Goal: Use online tool/utility: Utilize a website feature to perform a specific function

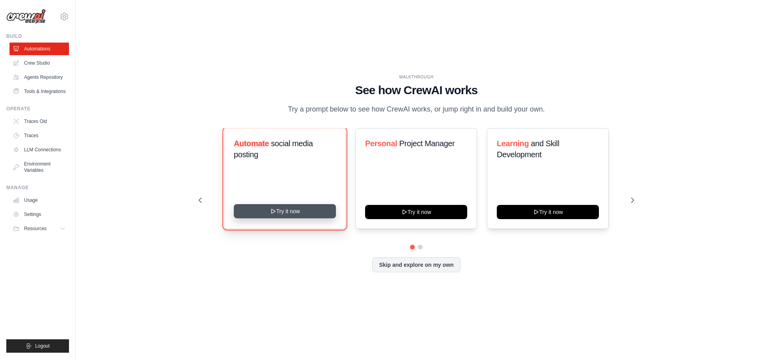
click at [303, 218] on button "Try it now" at bounding box center [285, 211] width 102 height 14
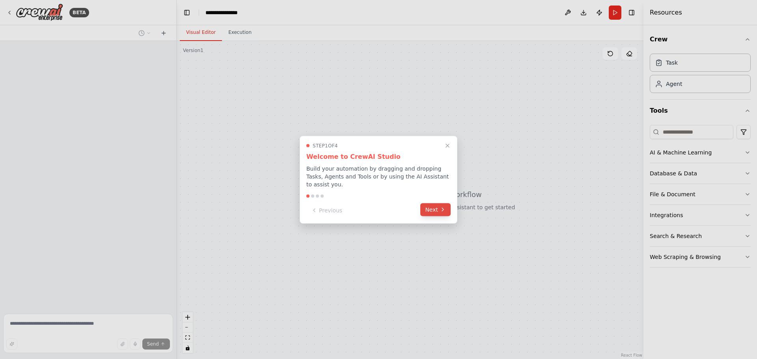
click at [442, 209] on button "Next" at bounding box center [435, 209] width 30 height 13
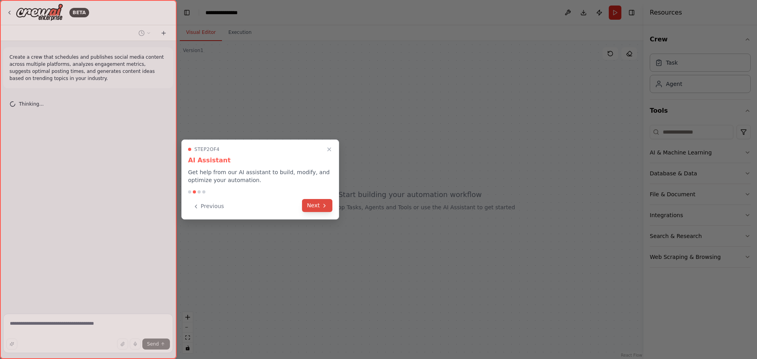
click at [318, 210] on button "Next" at bounding box center [317, 205] width 30 height 13
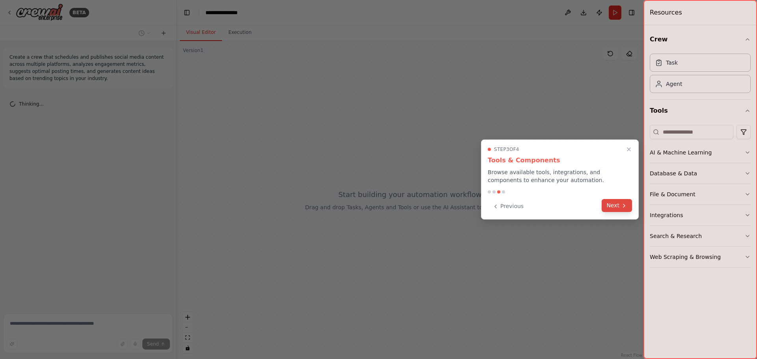
click at [621, 207] on icon at bounding box center [624, 206] width 6 height 6
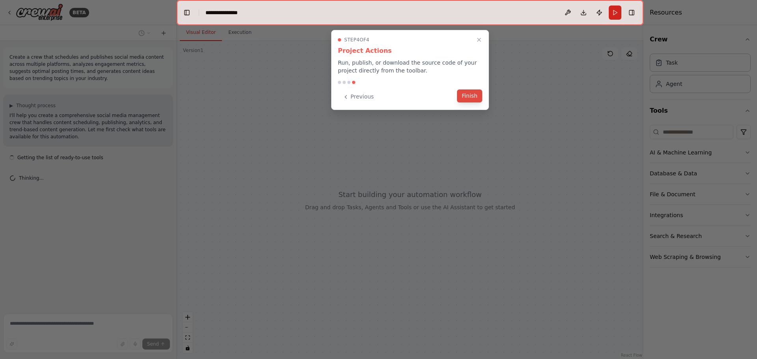
click at [479, 97] on button "Finish" at bounding box center [469, 95] width 25 height 13
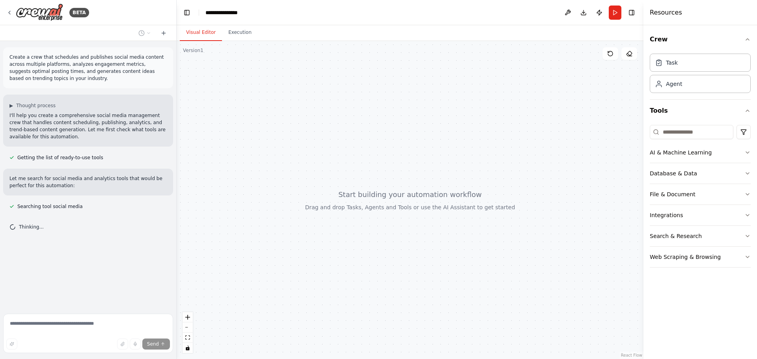
click at [454, 191] on div at bounding box center [410, 200] width 467 height 318
click at [739, 157] on button "AI & Machine Learning" at bounding box center [699, 152] width 101 height 20
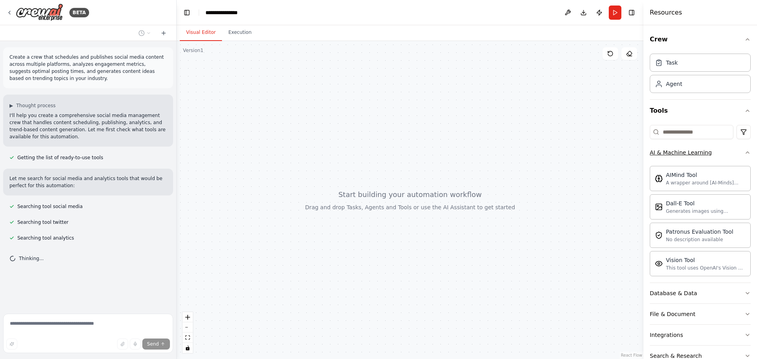
click at [739, 157] on button "AI & Machine Learning" at bounding box center [699, 152] width 101 height 20
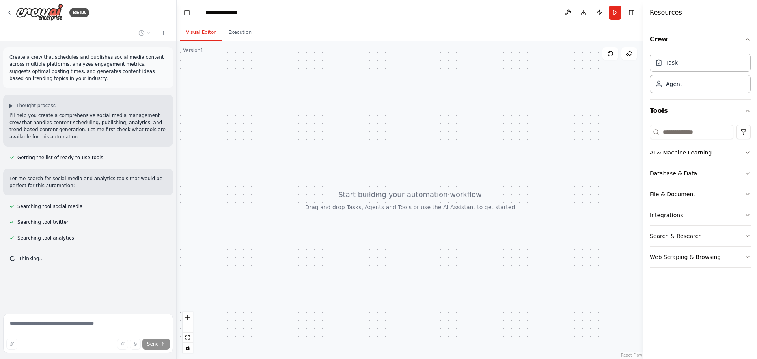
click at [735, 178] on button "Database & Data" at bounding box center [699, 173] width 101 height 20
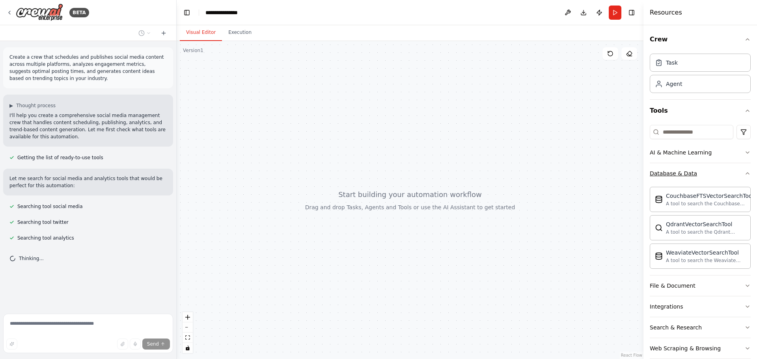
click at [735, 178] on button "Database & Data" at bounding box center [699, 173] width 101 height 20
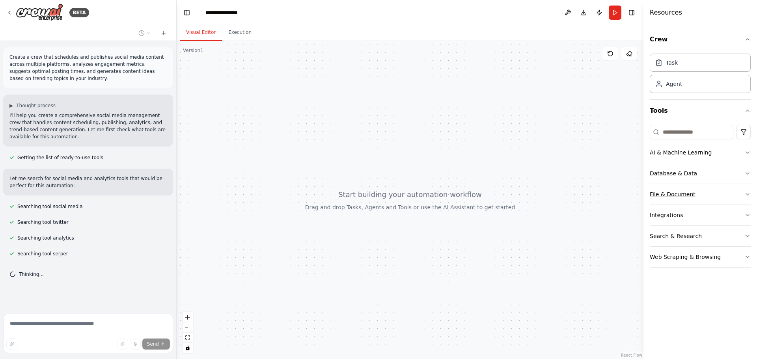
click at [731, 200] on button "File & Document" at bounding box center [699, 194] width 101 height 20
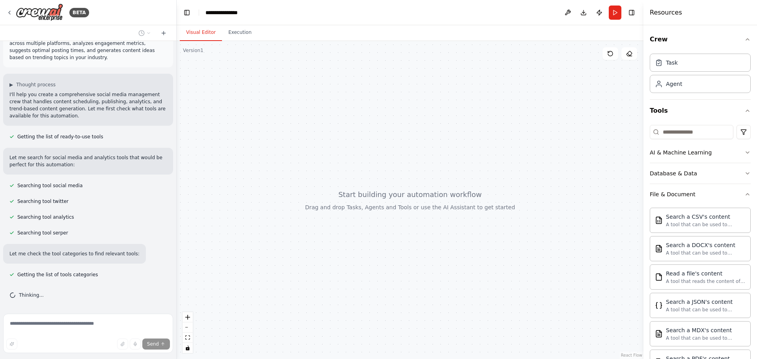
click at [732, 200] on button "File & Document" at bounding box center [699, 194] width 101 height 20
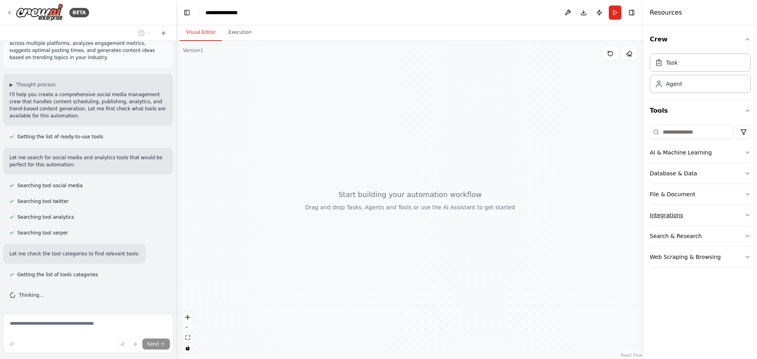
click at [720, 222] on button "Integrations" at bounding box center [699, 215] width 101 height 20
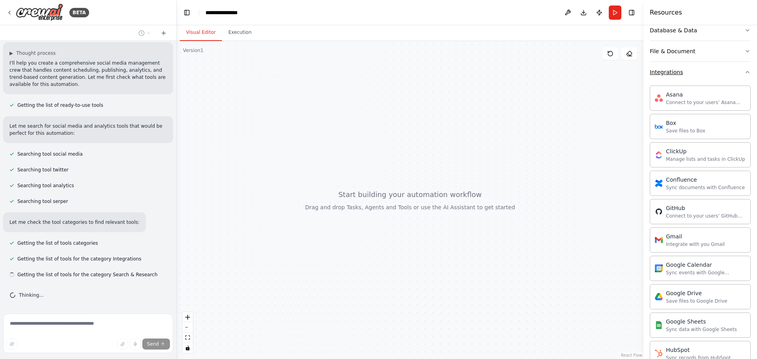
scroll to position [158, 0]
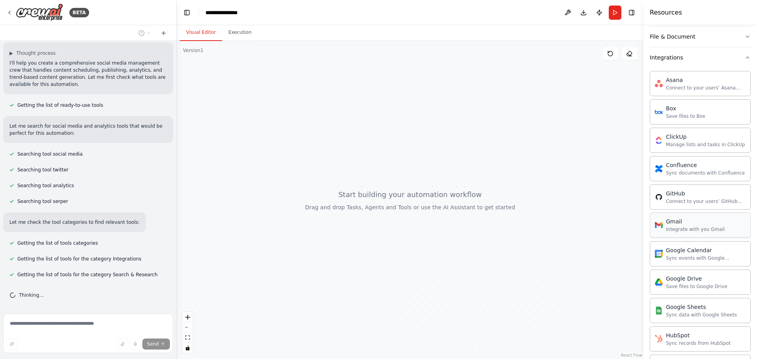
click at [696, 229] on div "Integrate with you Gmail" at bounding box center [695, 229] width 59 height 6
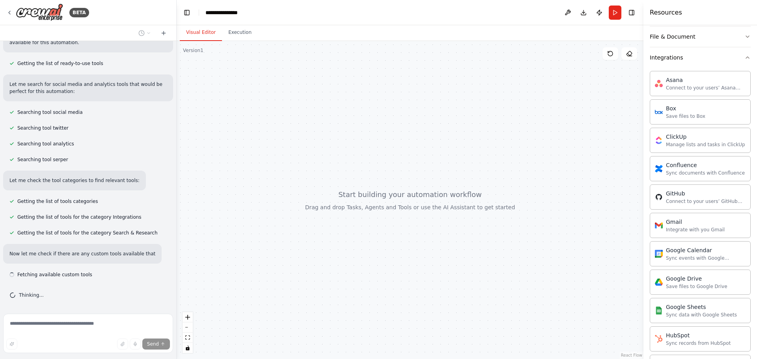
scroll to position [101, 0]
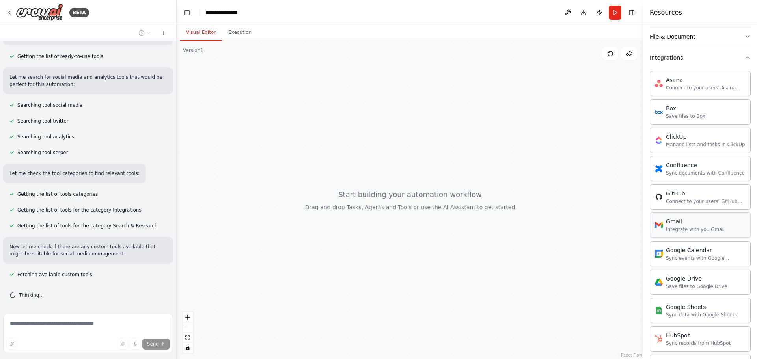
click at [694, 227] on div "Integrate with you Gmail" at bounding box center [695, 229] width 59 height 6
click at [673, 225] on div "Gmail" at bounding box center [695, 222] width 59 height 8
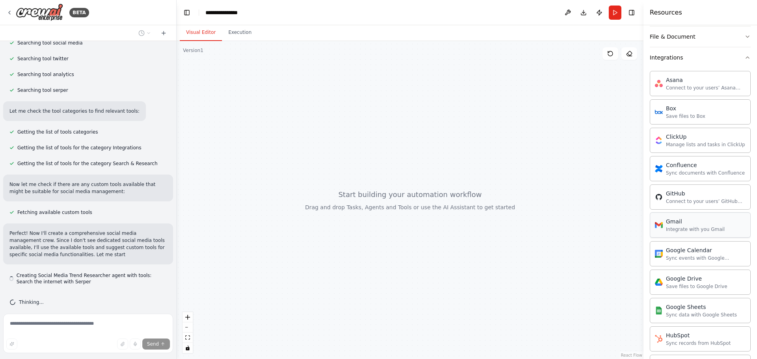
scroll to position [171, 0]
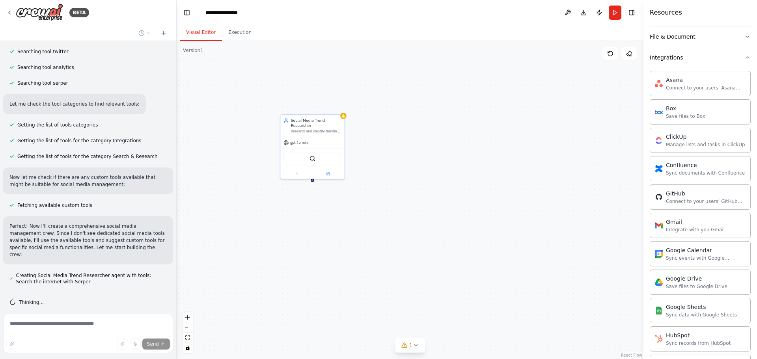
click at [406, 167] on div "Social Media Trend Researcher Research and identify trending topics, hashtags, …" at bounding box center [410, 200] width 467 height 318
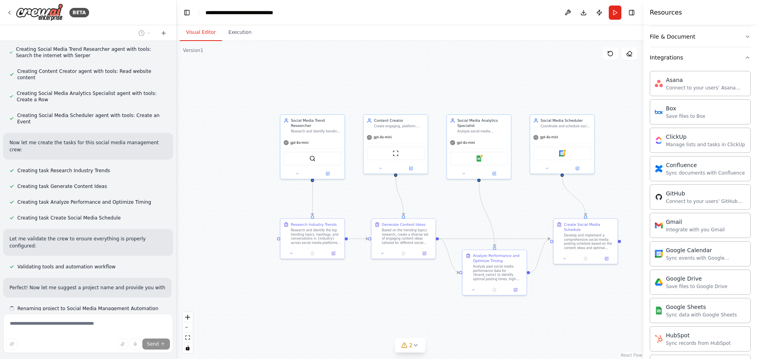
scroll to position [404, 0]
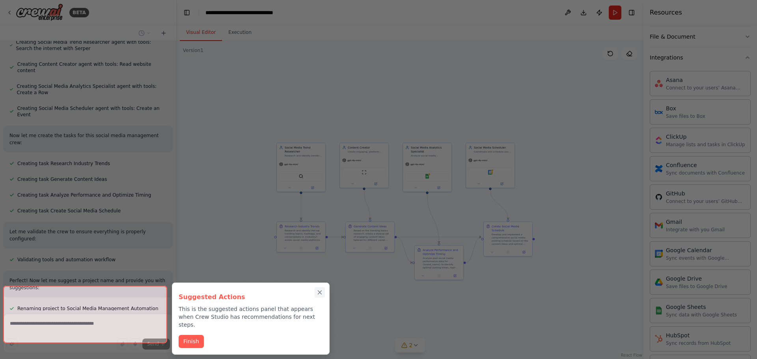
click at [321, 290] on icon "Close walkthrough" at bounding box center [319, 292] width 7 height 7
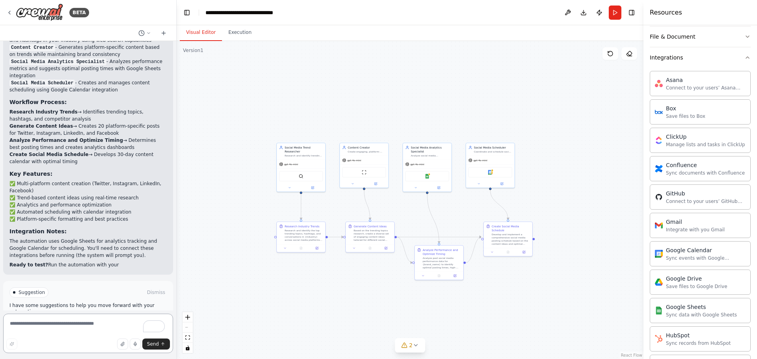
scroll to position [744, 0]
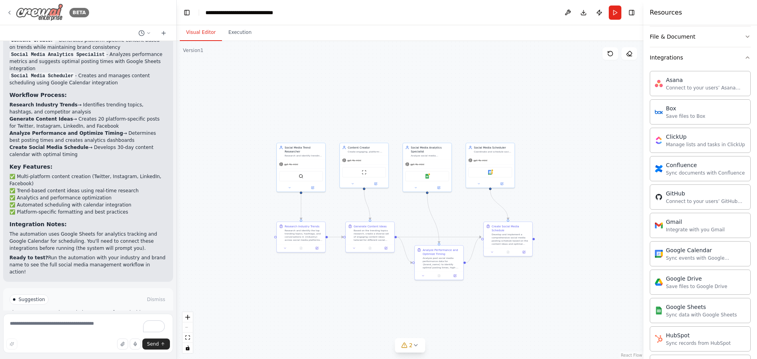
click at [21, 14] on img at bounding box center [39, 13] width 47 height 18
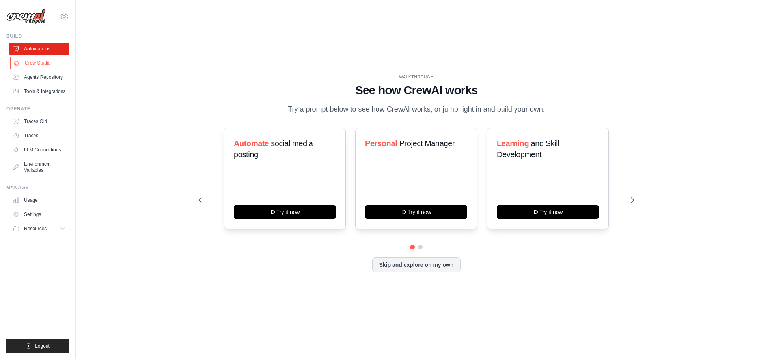
click at [40, 65] on link "Crew Studio" at bounding box center [40, 63] width 60 height 13
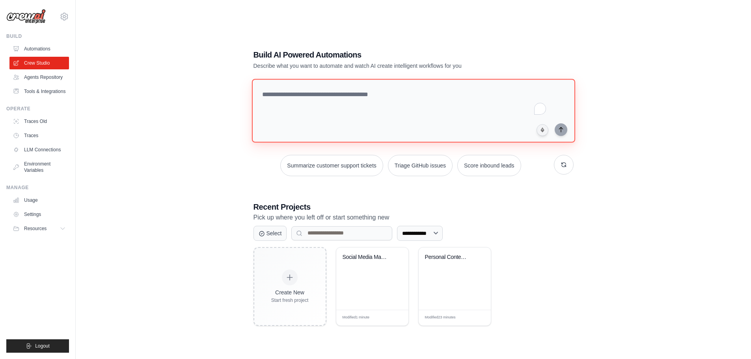
click at [279, 102] on textarea "To enrich screen reader interactions, please activate Accessibility in Grammarl…" at bounding box center [412, 111] width 323 height 64
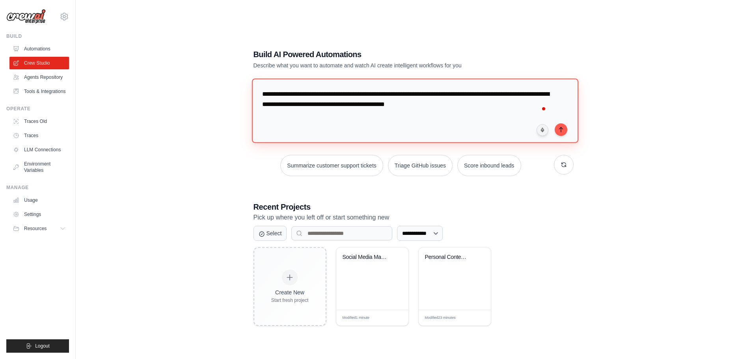
type textarea "**********"
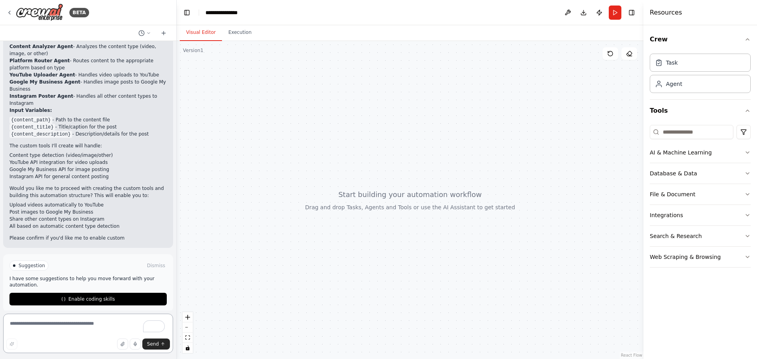
scroll to position [483, 0]
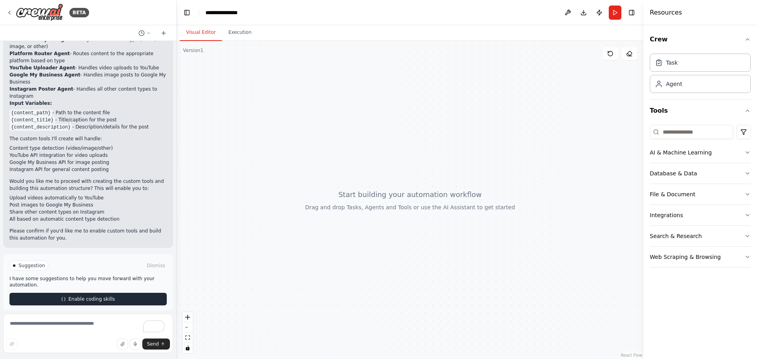
click at [95, 296] on span "Enable coding skills" at bounding box center [91, 299] width 46 height 6
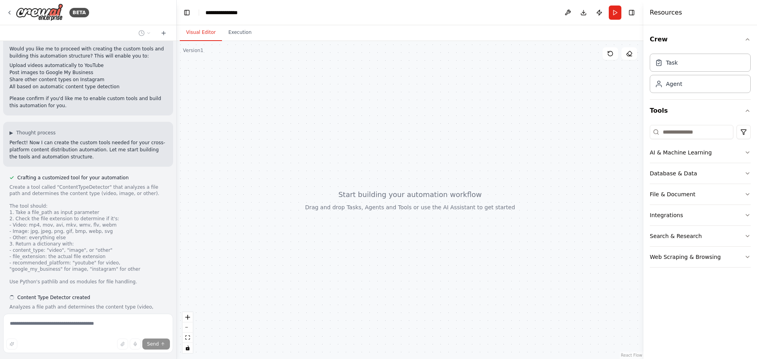
scroll to position [663, 0]
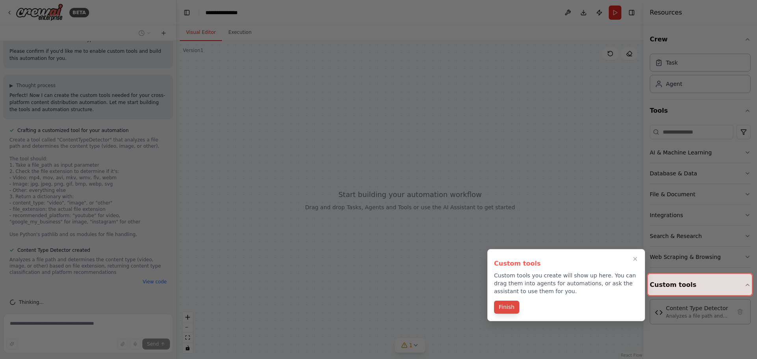
click at [507, 311] on button "Finish" at bounding box center [506, 307] width 25 height 13
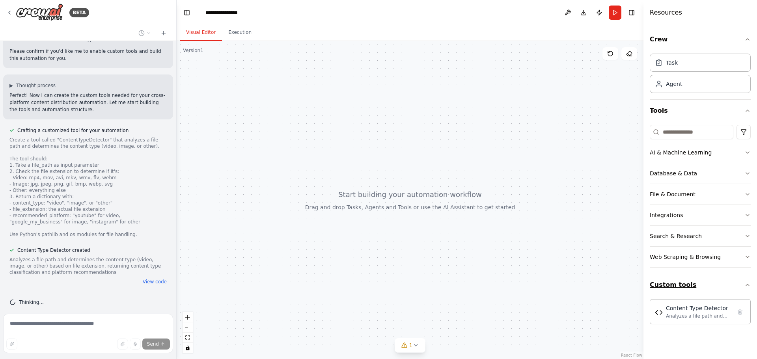
click at [685, 287] on button "Custom tools" at bounding box center [699, 285] width 101 height 22
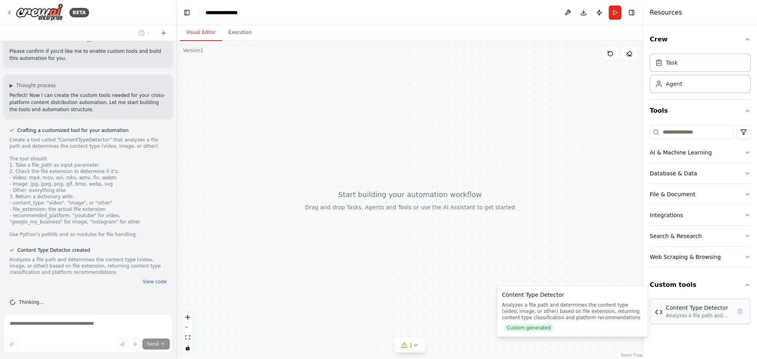
click at [681, 311] on div "Content Type Detector" at bounding box center [698, 308] width 65 height 8
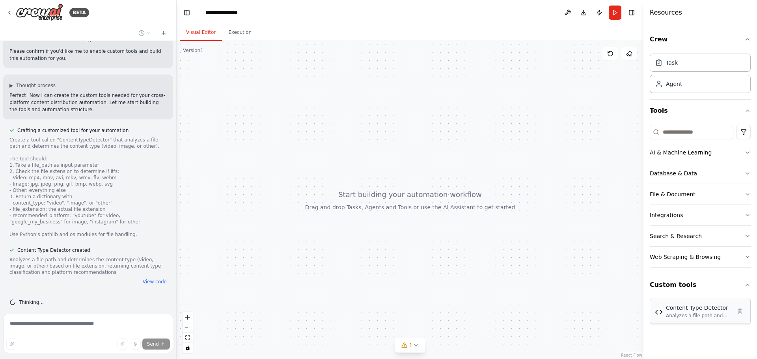
click at [681, 311] on div "Content Type Detector" at bounding box center [698, 308] width 65 height 8
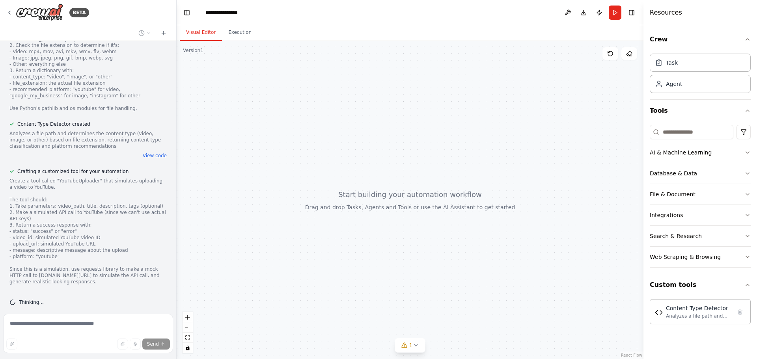
drag, startPoint x: 370, startPoint y: 198, endPoint x: 449, endPoint y: 213, distance: 80.2
click at [449, 213] on div at bounding box center [410, 200] width 467 height 318
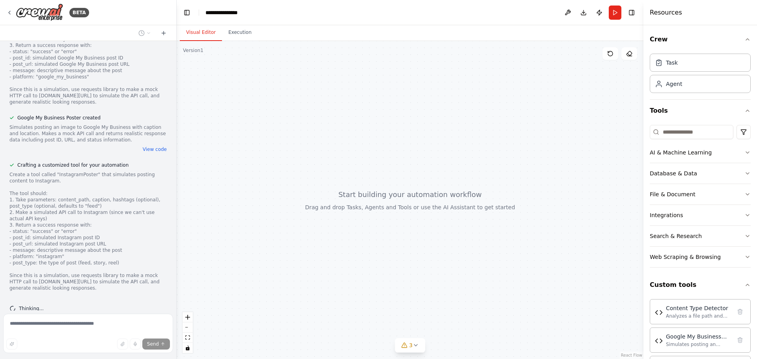
scroll to position [1177, 0]
